Goal: Transaction & Acquisition: Purchase product/service

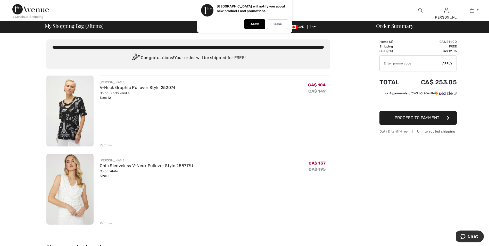
click at [403, 69] on input "TEXT" at bounding box center [411, 63] width 63 height 15
type input "SALEAVENUE"
click at [451, 64] on span "Apply" at bounding box center [447, 63] width 10 height 5
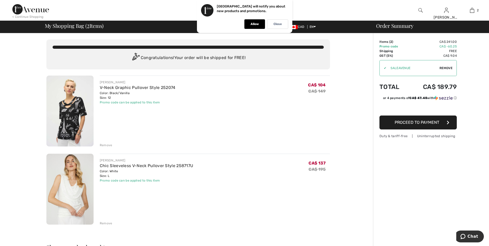
click at [428, 167] on div "Order Summary Details Items ( 2 ) CA$ 241.00 Promo code CA$ -60.25 Shipping Fre…" at bounding box center [431, 237] width 116 height 408
click at [250, 91] on div "JOSEPH RIBKOFF V-Neck Graphic Pullover Style 252074 Color: Black/Vanilla Size: …" at bounding box center [215, 92] width 230 height 25
click at [277, 23] on p "Close" at bounding box center [277, 24] width 8 height 4
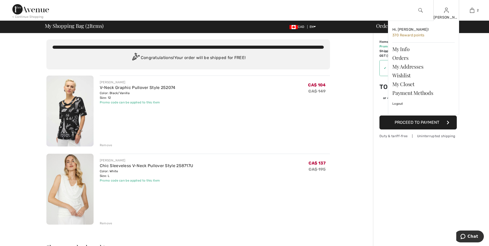
click at [448, 11] on img at bounding box center [446, 10] width 4 height 6
click at [408, 74] on link "Wishlist" at bounding box center [423, 75] width 62 height 9
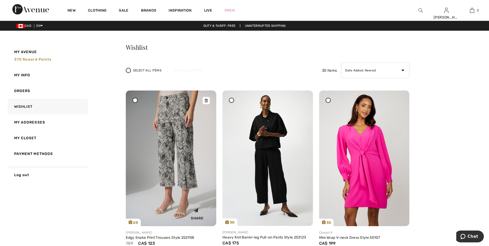
click at [207, 98] on div at bounding box center [206, 100] width 7 height 7
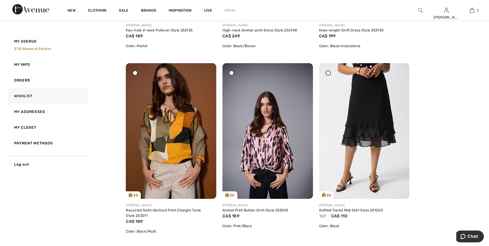
scroll to position [1469, 0]
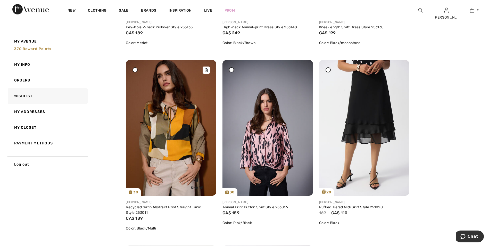
click at [209, 69] on div at bounding box center [206, 70] width 7 height 7
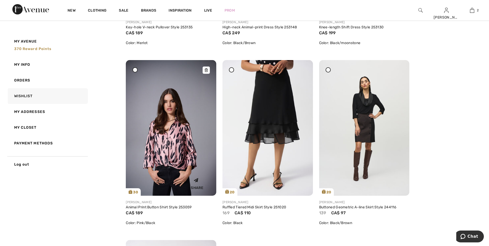
click at [208, 71] on div at bounding box center [206, 70] width 7 height 7
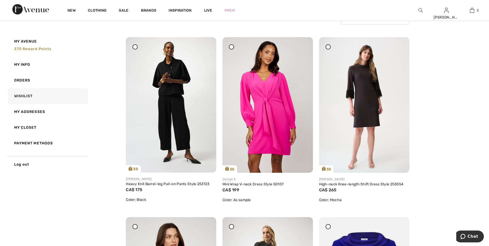
scroll to position [0, 0]
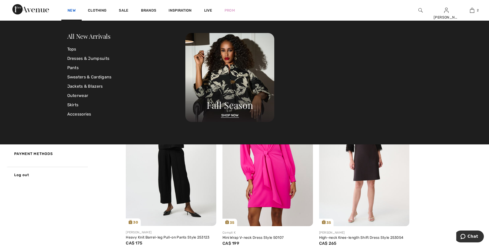
click at [70, 10] on link "New" at bounding box center [72, 10] width 8 height 5
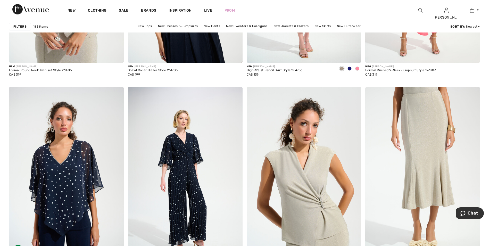
scroll to position [2913, 0]
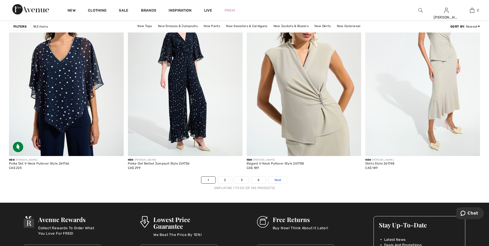
click at [282, 181] on link "Next" at bounding box center [277, 180] width 19 height 7
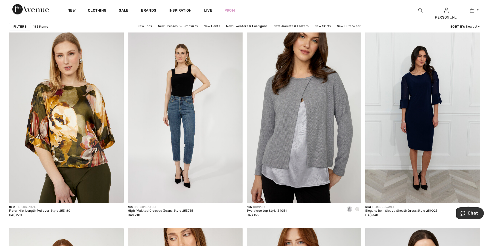
scroll to position [2011, 0]
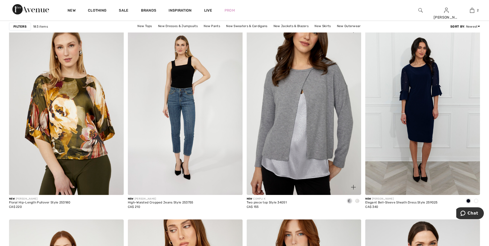
click at [324, 139] on img at bounding box center [304, 109] width 115 height 172
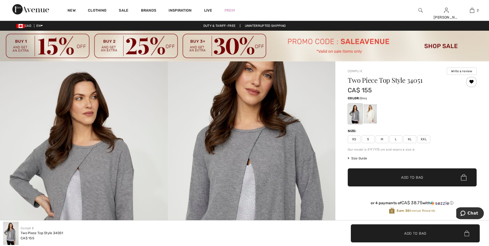
click at [398, 142] on span "L" at bounding box center [395, 139] width 13 height 8
click at [406, 178] on span "Add to Bag" at bounding box center [412, 177] width 22 height 5
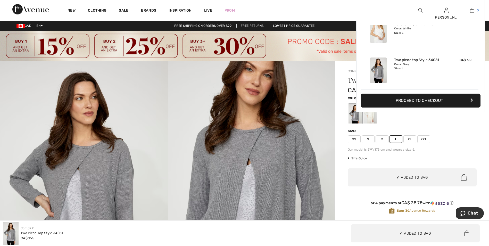
click at [474, 11] on img at bounding box center [472, 10] width 4 height 6
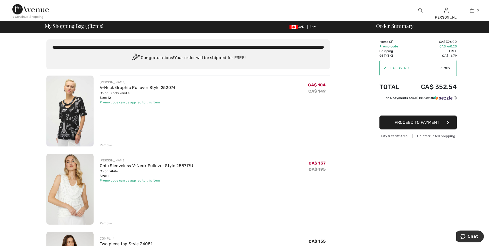
click at [107, 145] on div "Remove" at bounding box center [106, 145] width 13 height 5
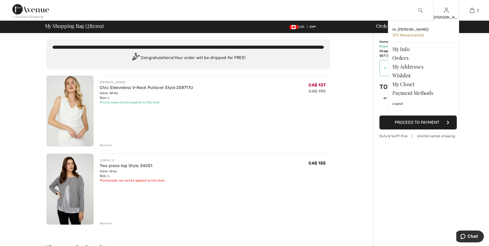
click at [448, 13] on img at bounding box center [446, 10] width 4 height 6
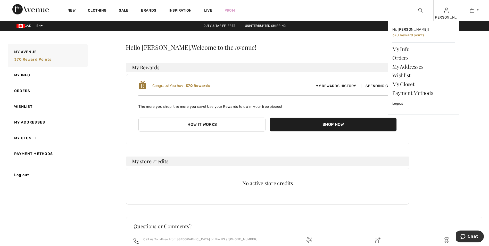
click at [450, 11] on div "Rhonda Hi, Rhonda! 370 Reward points My Info Orders My Addresses Wishlist My Cl…" at bounding box center [446, 10] width 26 height 21
click at [447, 12] on img at bounding box center [446, 10] width 4 height 6
click at [410, 77] on link "Wishlist" at bounding box center [423, 75] width 62 height 9
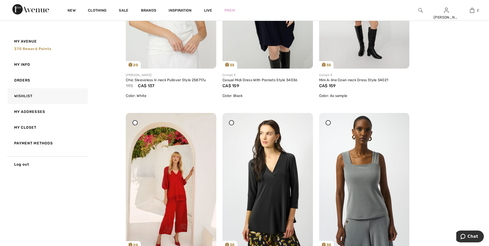
scroll to position [1083, 0]
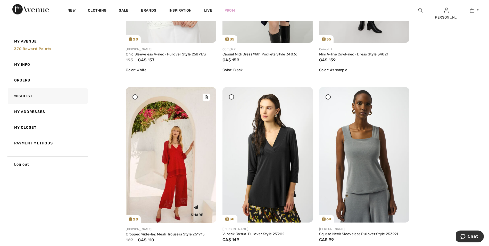
click at [163, 165] on img at bounding box center [171, 155] width 90 height 136
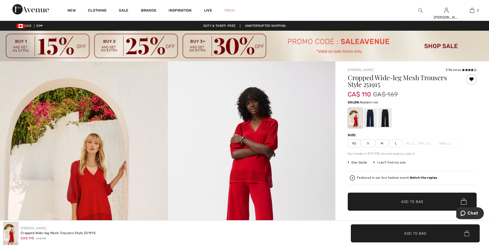
click at [397, 145] on span "L" at bounding box center [395, 143] width 13 height 8
click at [402, 203] on span "Add to Bag" at bounding box center [412, 201] width 22 height 5
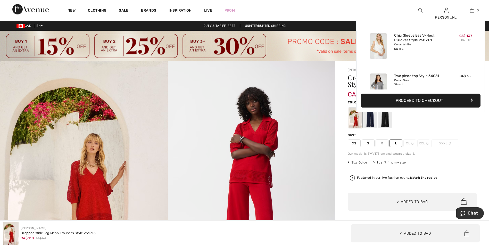
scroll to position [56, 0]
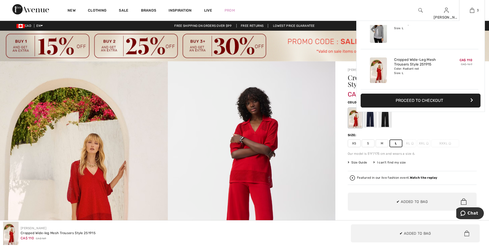
click at [442, 104] on button "Proceed to Checkout" at bounding box center [421, 101] width 120 height 14
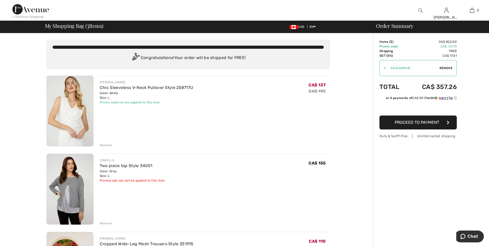
click at [107, 224] on div "Remove" at bounding box center [106, 223] width 13 height 5
